Goal: Find specific page/section: Locate a particular part of the current website

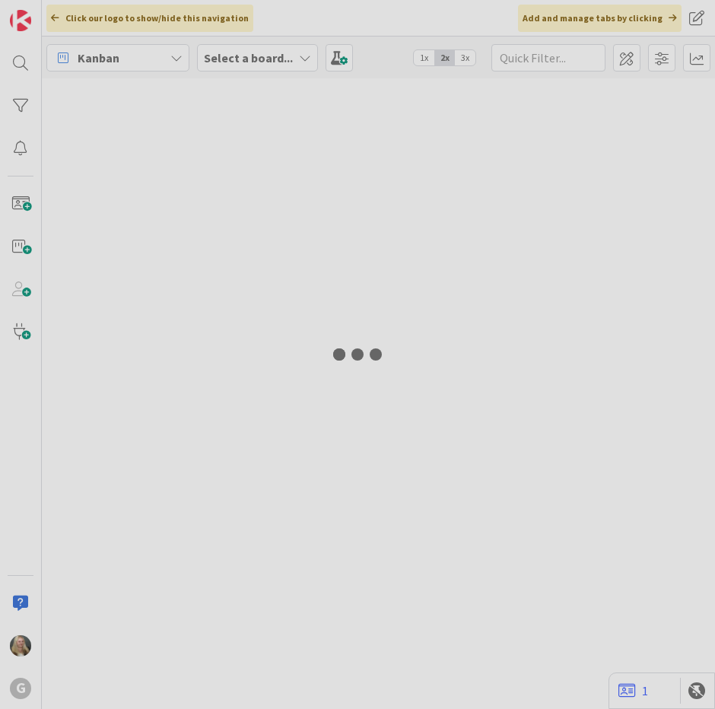
type input "Sanders"
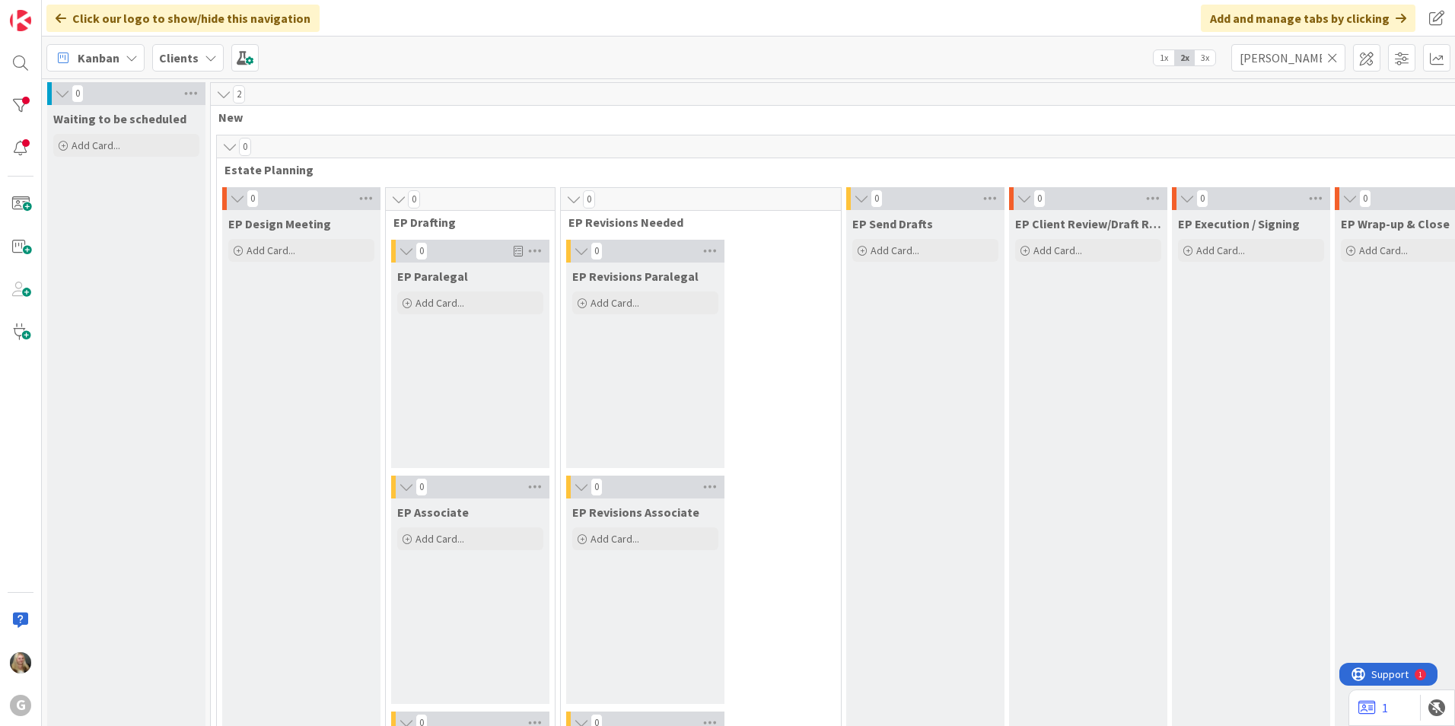
click at [714, 56] on icon at bounding box center [1332, 58] width 11 height 14
click at [714, 63] on input "text" at bounding box center [1288, 57] width 114 height 27
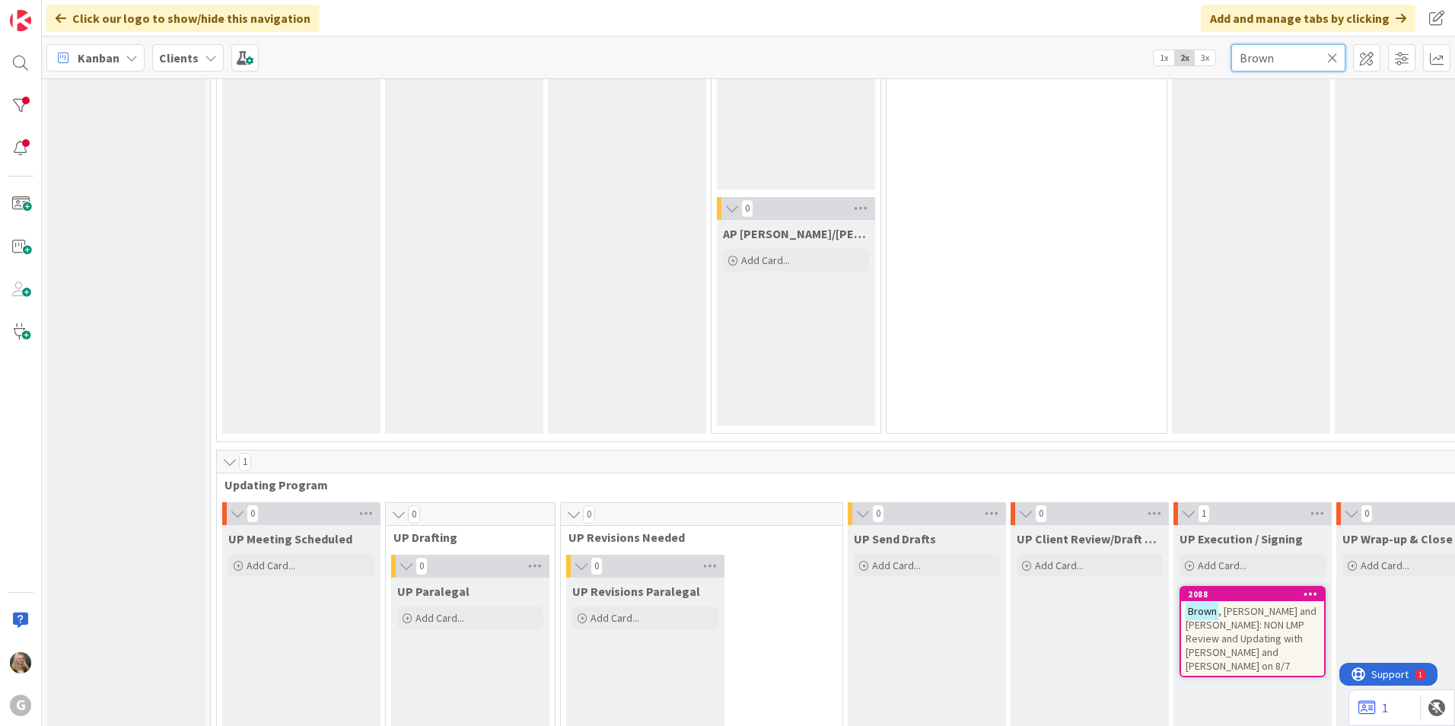
scroll to position [1978, 0]
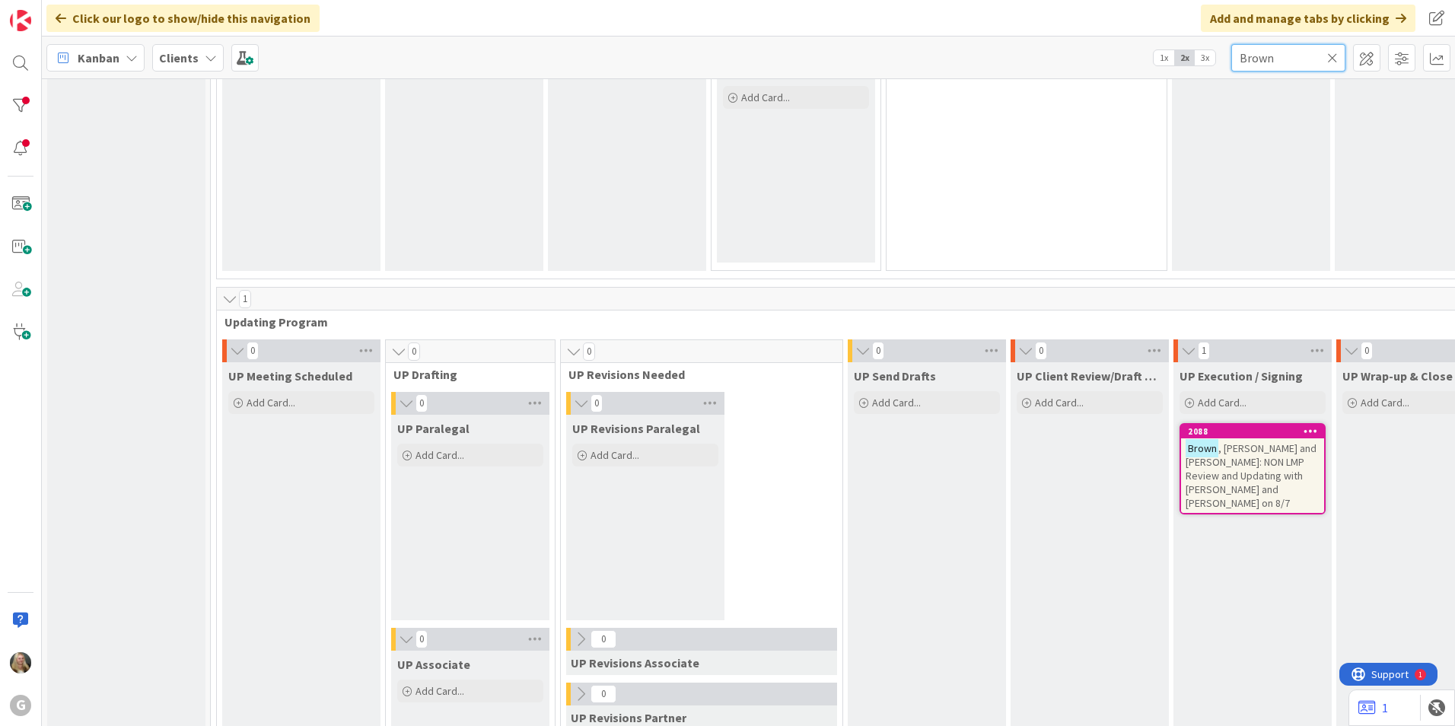
type input "Brown"
click at [714, 450] on span ", Terry and Dorothy: NON LMP Review and Updating with Brad and Joel on 8/7" at bounding box center [1250, 475] width 131 height 68
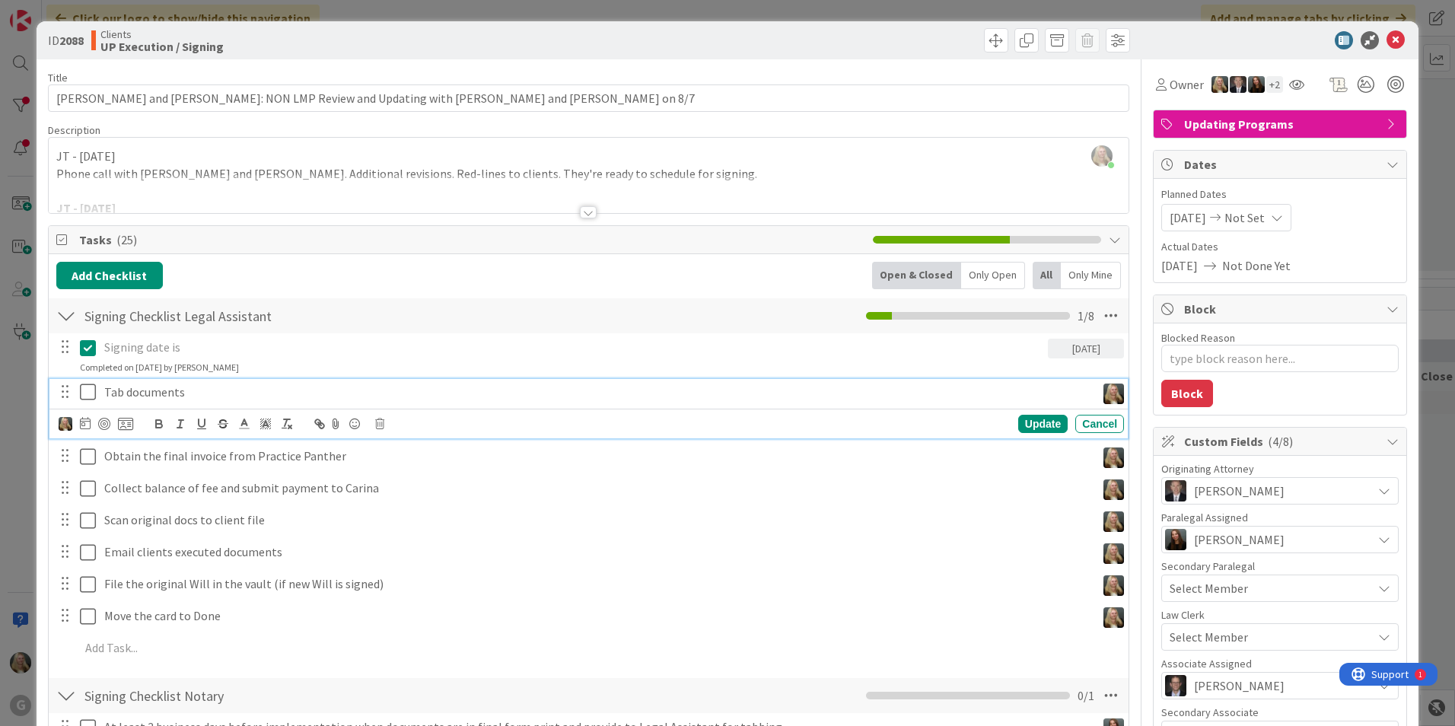
click at [92, 394] on icon at bounding box center [88, 392] width 16 height 18
type textarea "x"
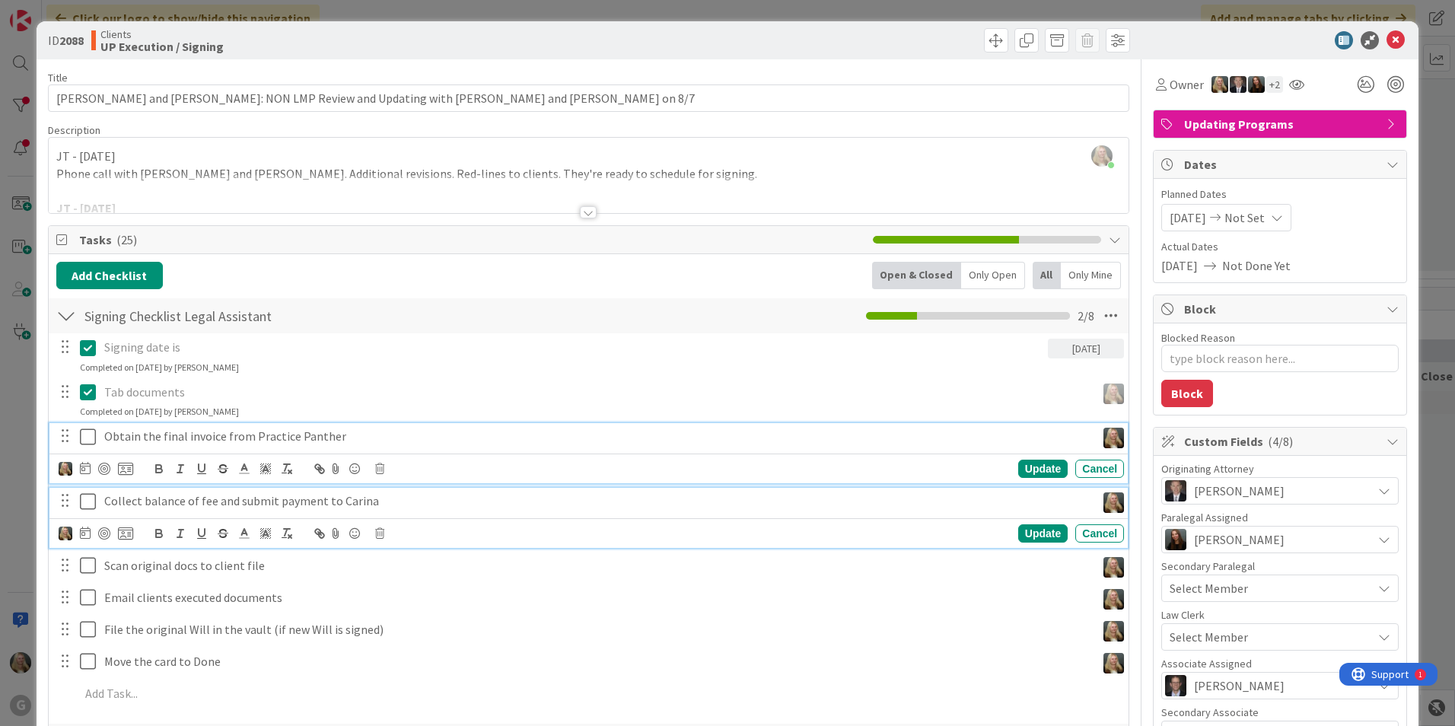
drag, startPoint x: 245, startPoint y: 443, endPoint x: 421, endPoint y: 495, distance: 183.4
click at [421, 495] on p "Collect balance of fee and submit payment to Carina" at bounding box center [596, 501] width 985 height 18
click at [368, 438] on p "Obtain the final invoice from Practice Panther" at bounding box center [596, 437] width 985 height 18
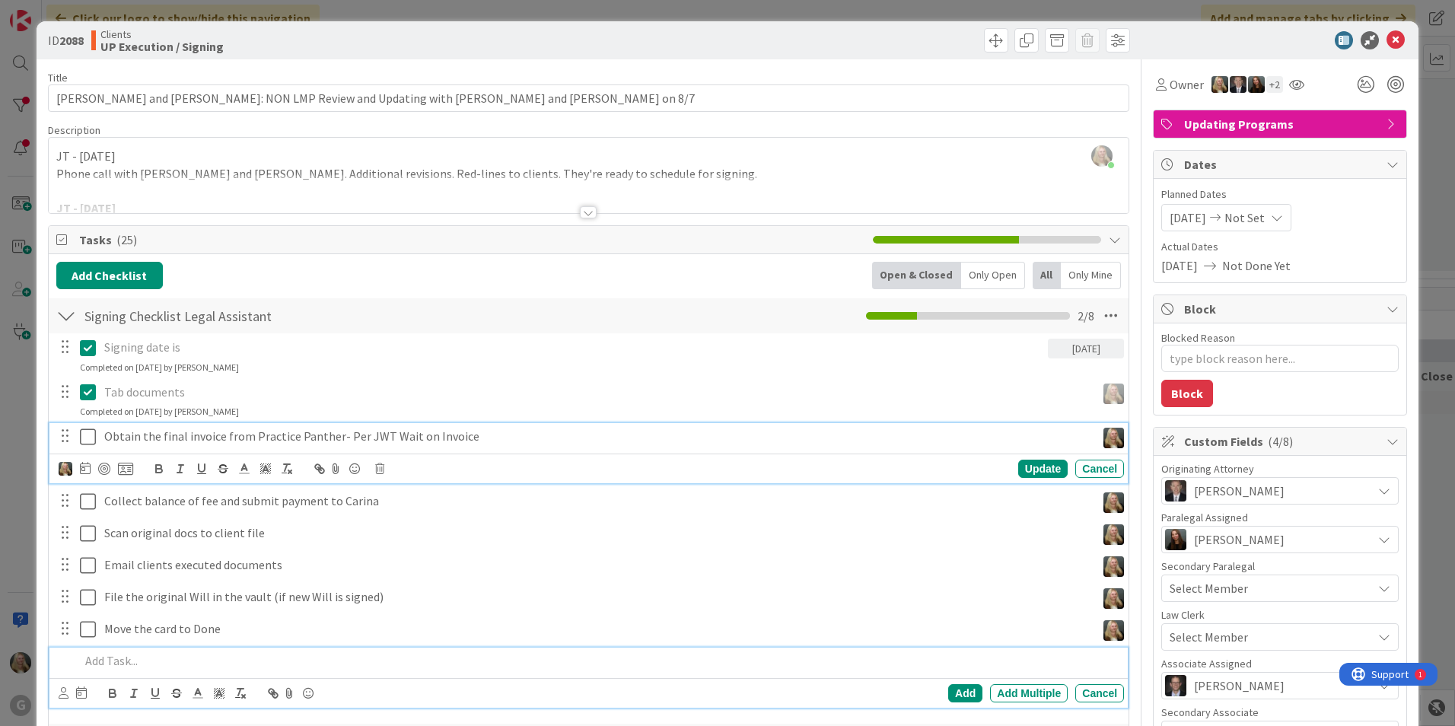
click at [539, 657] on p at bounding box center [599, 661] width 1038 height 18
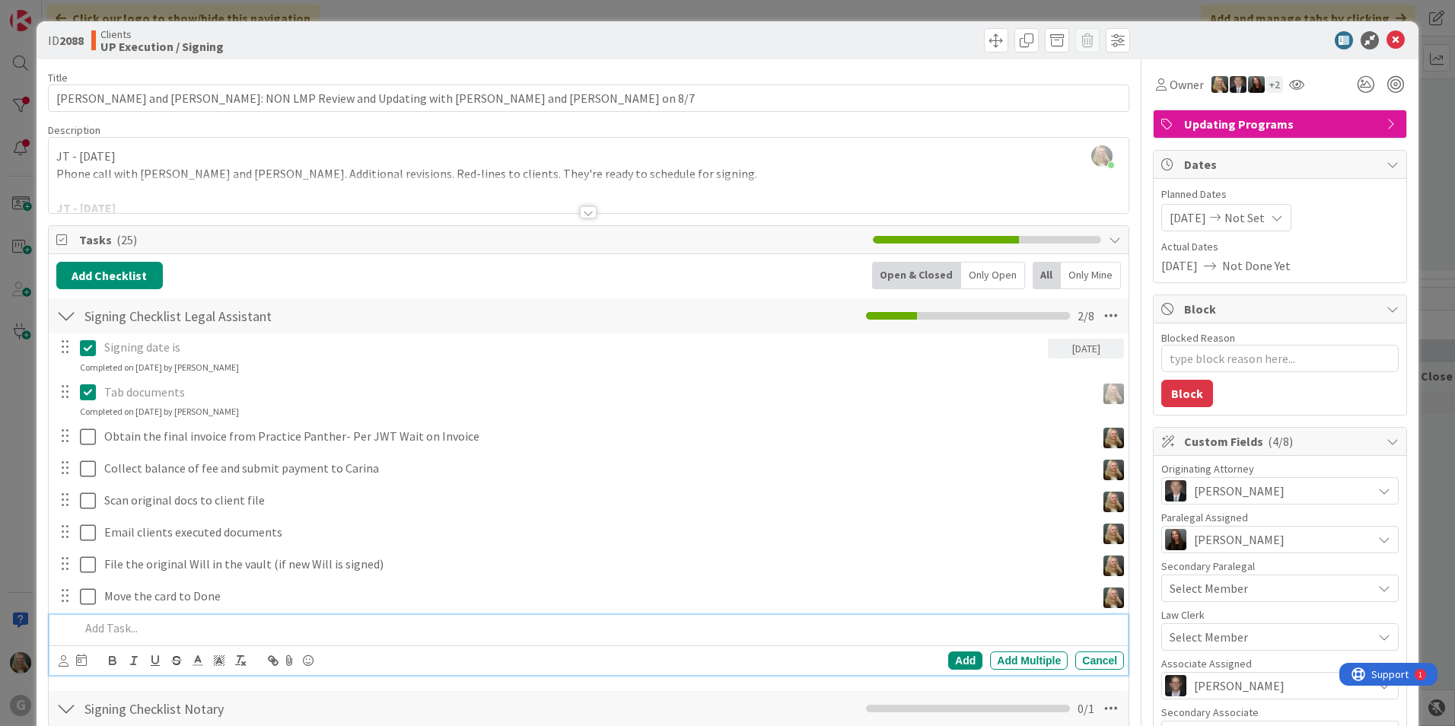
type textarea "x"
click at [714, 29] on div "ID 2088 Clients UP Execution / Signing" at bounding box center [728, 40] width 1382 height 38
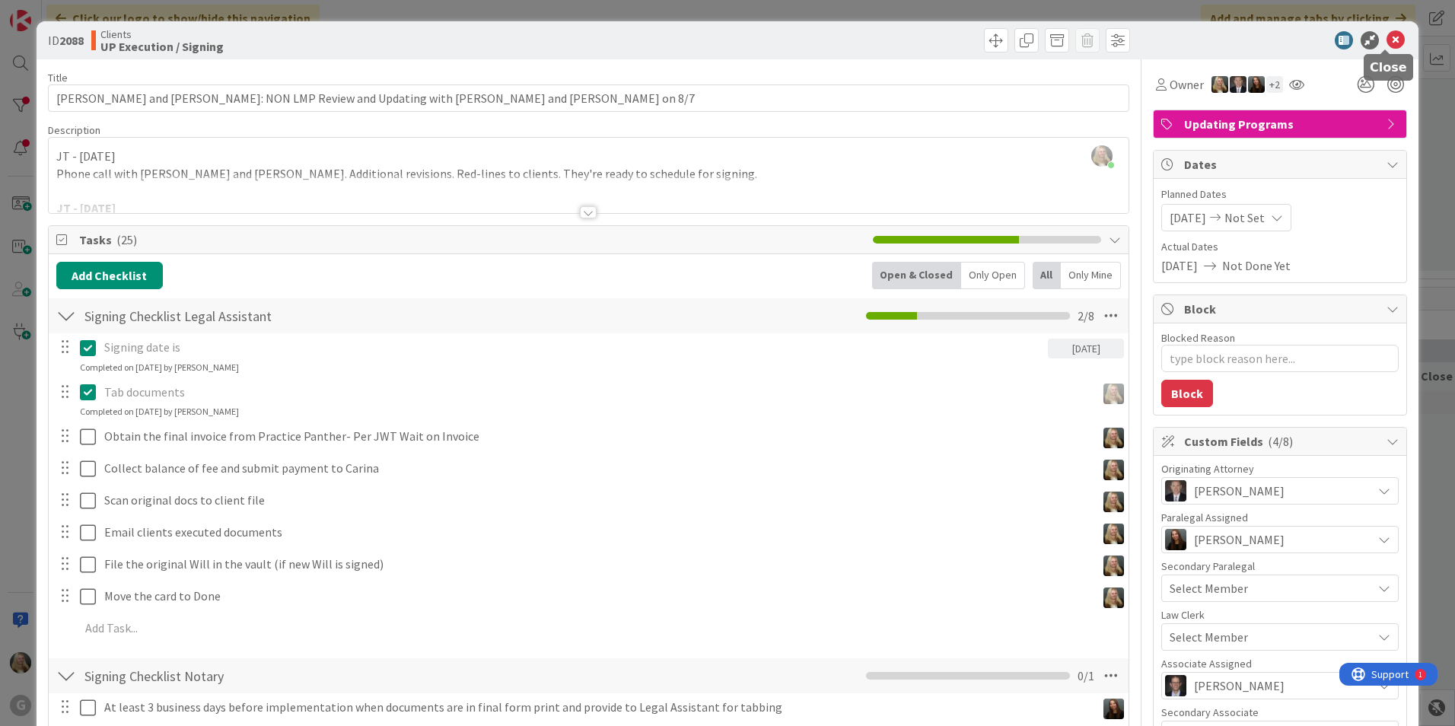
click at [714, 35] on icon at bounding box center [1395, 40] width 18 height 18
